Goal: Transaction & Acquisition: Purchase product/service

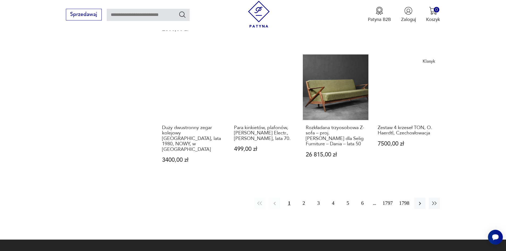
scroll to position [518, 0]
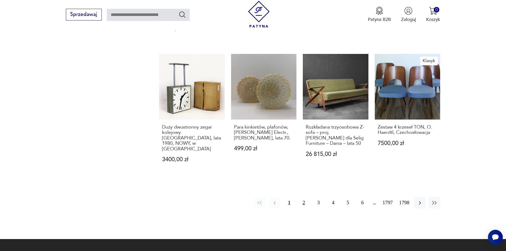
click at [308, 197] on button "2" at bounding box center [303, 202] width 11 height 11
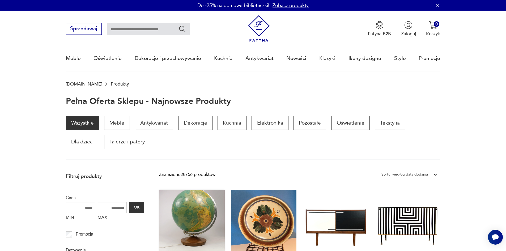
click at [167, 215] on link "Podświetlany globus, Raths Politischer Erdglobus 549,00 zł" at bounding box center [192, 250] width 66 height 121
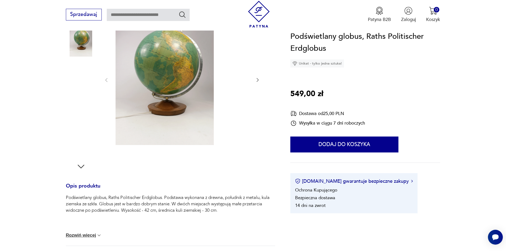
scroll to position [80, 0]
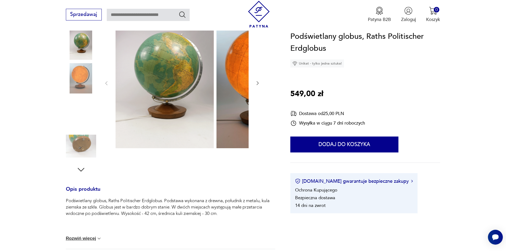
click at [66, 72] on img at bounding box center [81, 78] width 30 height 30
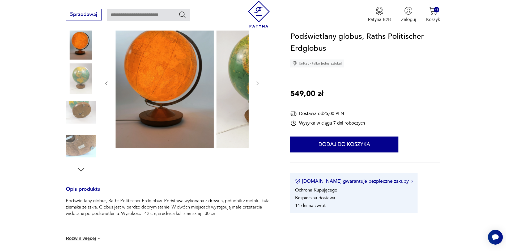
click at [69, 90] on img at bounding box center [81, 78] width 30 height 30
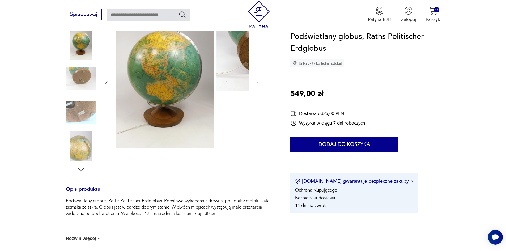
click at [69, 87] on img at bounding box center [81, 78] width 30 height 30
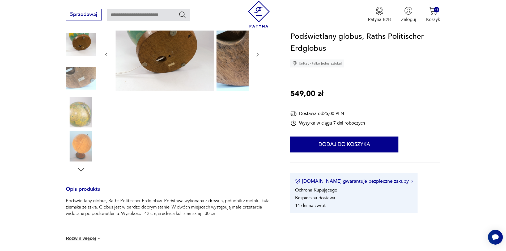
click at [68, 90] on img at bounding box center [81, 78] width 30 height 30
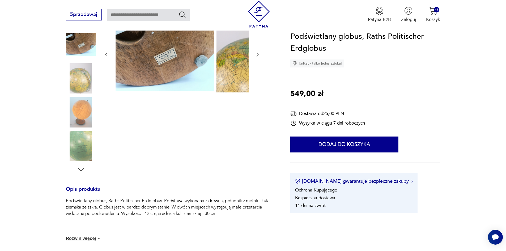
click at [68, 92] on img at bounding box center [81, 78] width 30 height 30
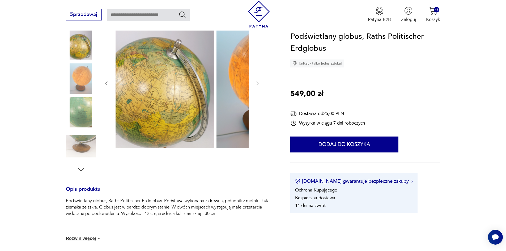
click at [66, 86] on img at bounding box center [81, 78] width 30 height 30
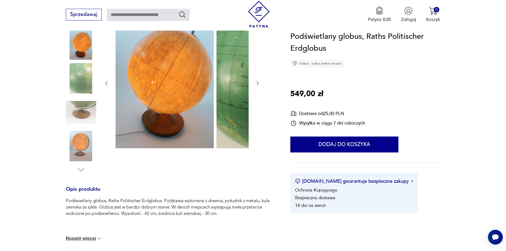
click at [67, 88] on img at bounding box center [81, 78] width 30 height 30
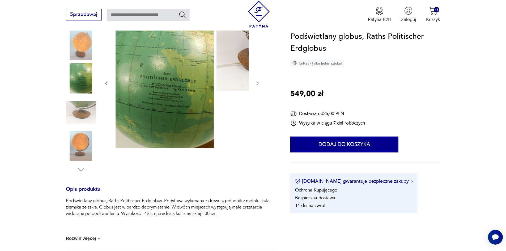
click at [71, 112] on img at bounding box center [81, 112] width 30 height 30
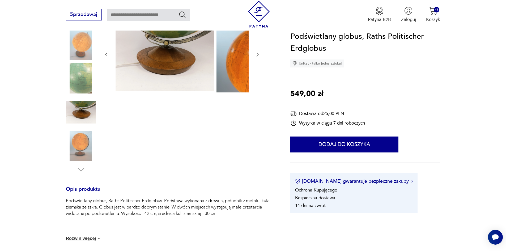
click at [71, 146] on img at bounding box center [81, 146] width 30 height 30
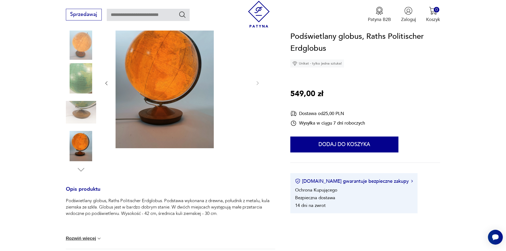
scroll to position [0, 0]
